Goal: Check status: Check status

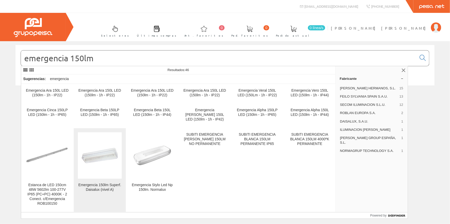
type input "emergencia 150lm"
click at [104, 149] on img at bounding box center [100, 156] width 44 height 40
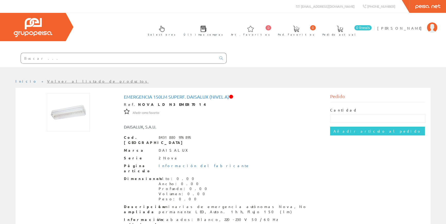
click at [138, 60] on input "text" at bounding box center [119, 58] width 196 height 10
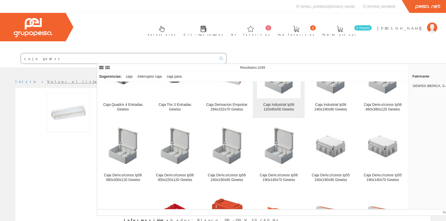
scroll to position [117, 0]
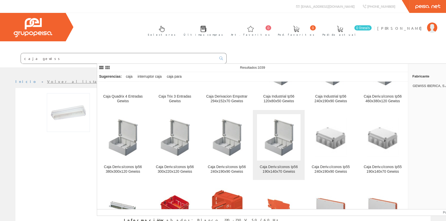
type input "caja gewiss"
click at [274, 151] on img at bounding box center [278, 137] width 31 height 39
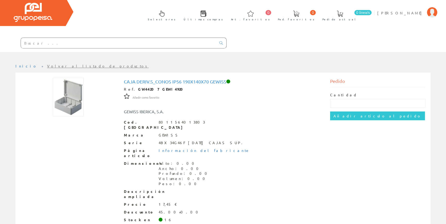
scroll to position [23, 0]
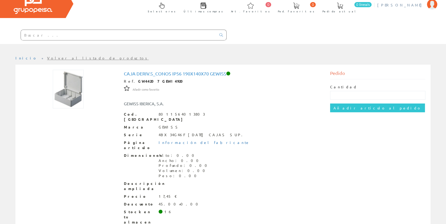
click at [407, 4] on span "[PERSON_NAME]" at bounding box center [401, 4] width 47 height 5
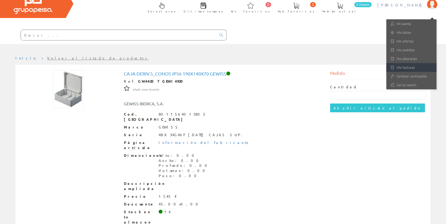
click at [405, 66] on link "Mis facturas" at bounding box center [412, 67] width 50 height 9
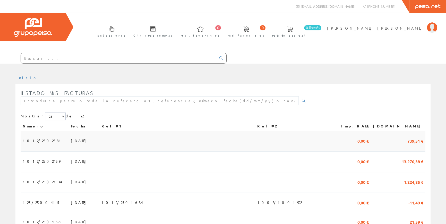
click at [71, 141] on span "15/09/2025" at bounding box center [80, 140] width 18 height 9
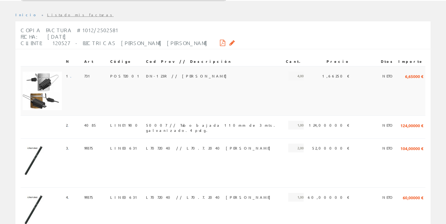
scroll to position [6, 0]
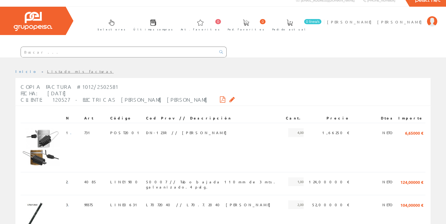
click at [50, 70] on link "Listado mis facturas" at bounding box center [80, 71] width 67 height 5
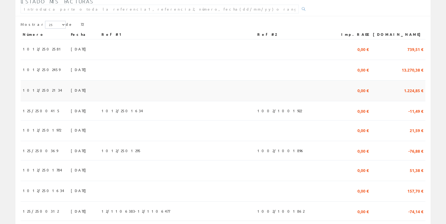
scroll to position [94, 0]
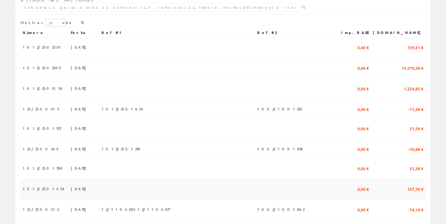
click at [71, 186] on span "[DATE]" at bounding box center [80, 189] width 18 height 9
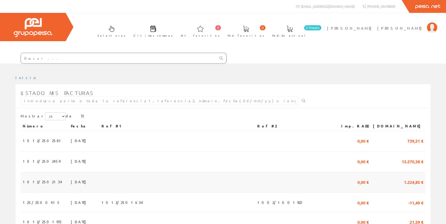
scroll to position [94, 0]
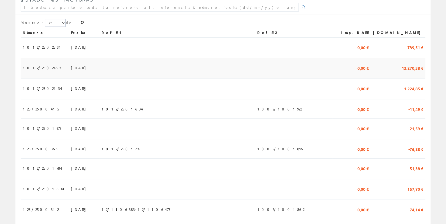
click at [369, 71] on span "0,00 €" at bounding box center [363, 67] width 11 height 9
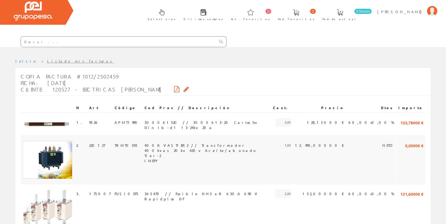
scroll to position [23, 0]
